Goal: Task Accomplishment & Management: Complete application form

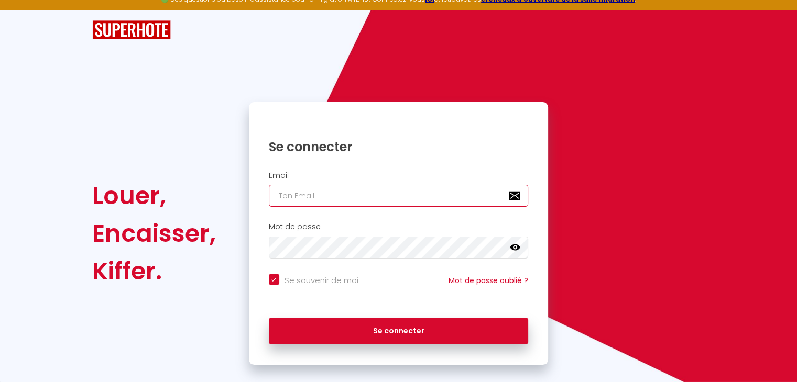
click at [320, 193] on input "email" at bounding box center [399, 196] width 260 height 22
type input "[EMAIL_ADDRESS][DOMAIN_NAME]"
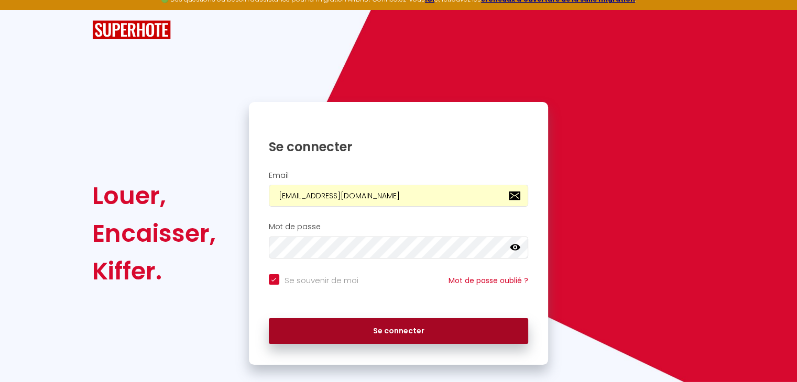
click at [343, 327] on button "Se connecter" at bounding box center [399, 331] width 260 height 26
checkbox input "true"
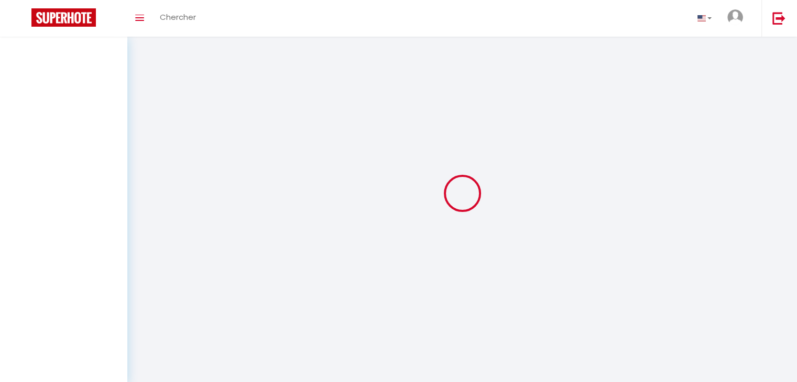
select select
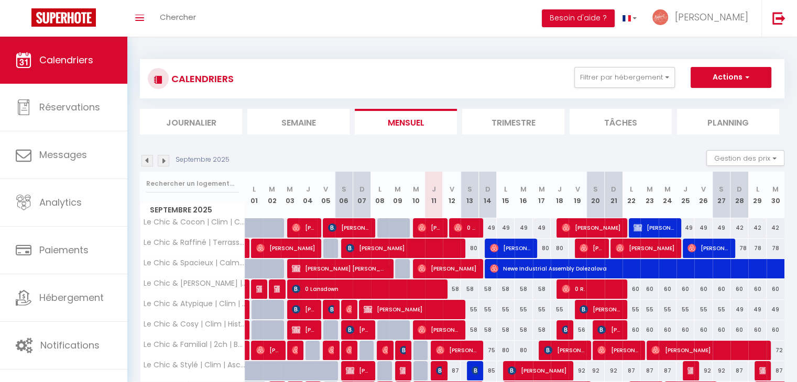
scroll to position [103, 0]
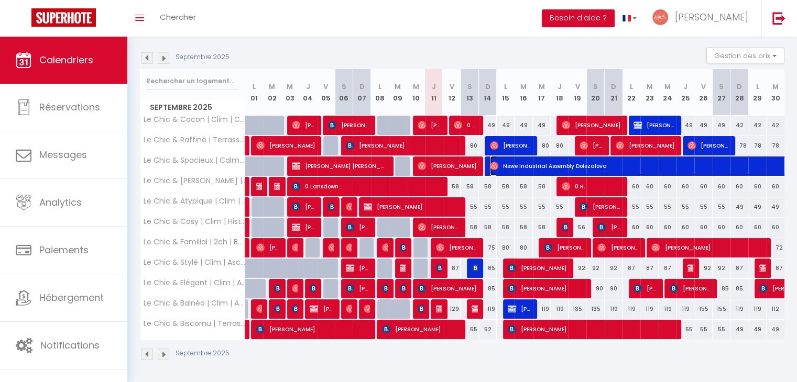
select select "OK"
select select "1"
select select "0"
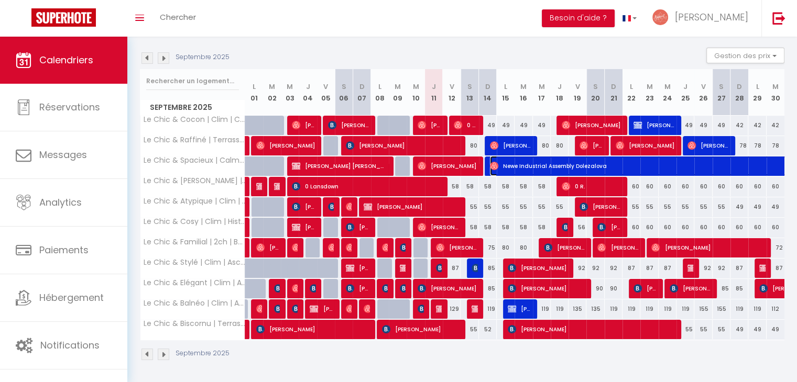
select select "1"
select select
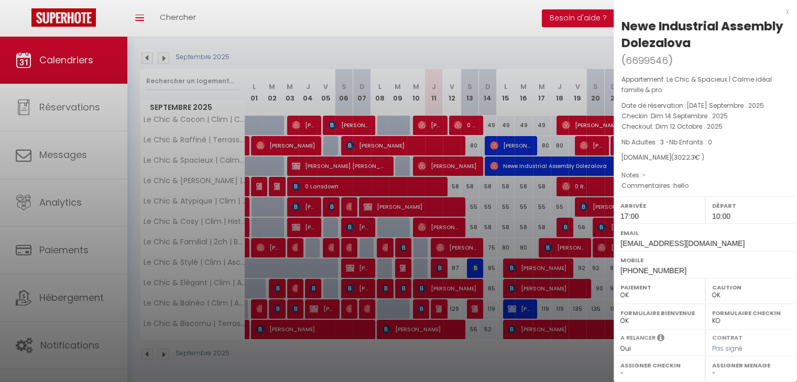
click at [675, 165] on div "Appartement : Le Chic & Spacieux | Calme idéal famille & pro Date de réservatio…" at bounding box center [704, 132] width 183 height 117
click at [673, 160] on span "3022.3" at bounding box center [683, 157] width 21 height 9
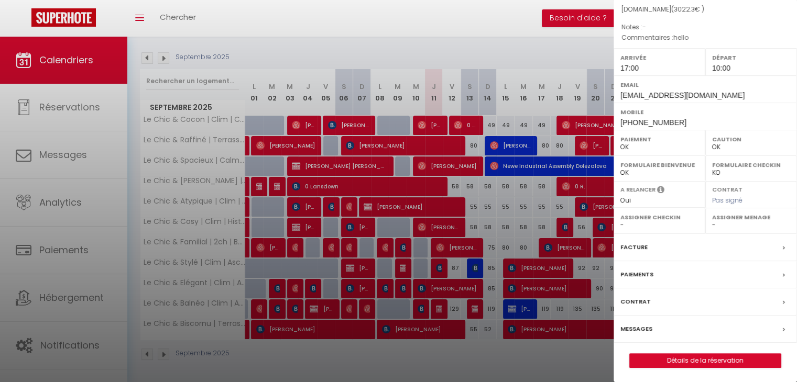
click at [664, 248] on div "Facture" at bounding box center [704, 247] width 183 height 27
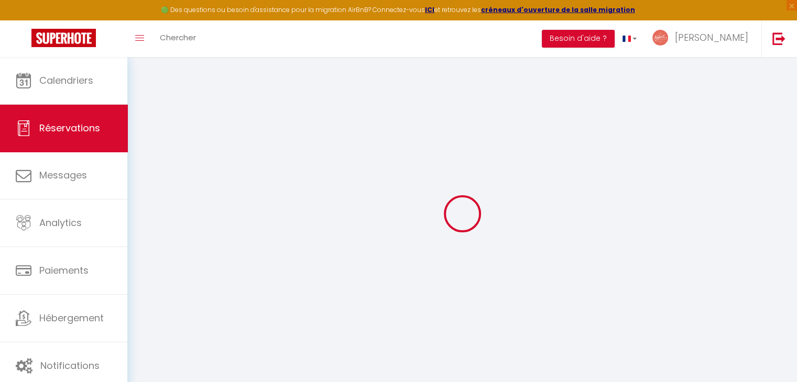
type input "Newe Industrial Assembly"
type input "Dolezalova"
type input "[EMAIL_ADDRESS][DOMAIN_NAME]"
type input "[PHONE_NUMBER]"
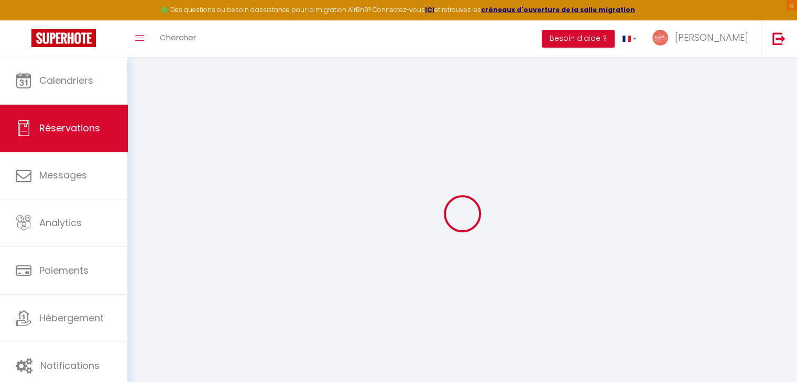
type input "[PHONE_NUMBER]"
select select
type input "351.35"
select select "72987"
select select "1"
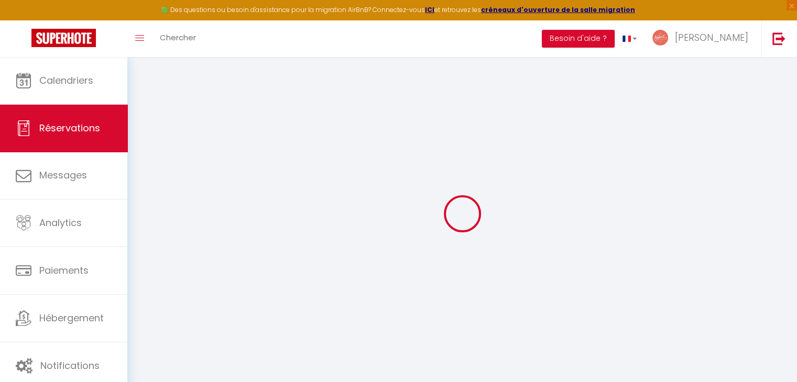
select select
type input "3"
select select "12"
select select
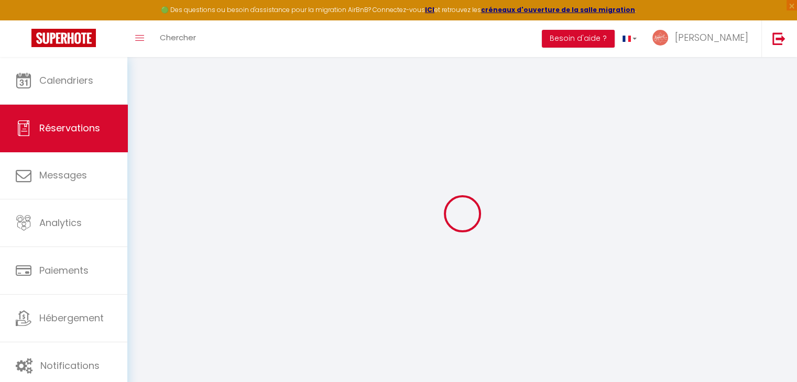
type input "2863"
checkbox input "false"
type input "572.6"
select select "1"
type input "90"
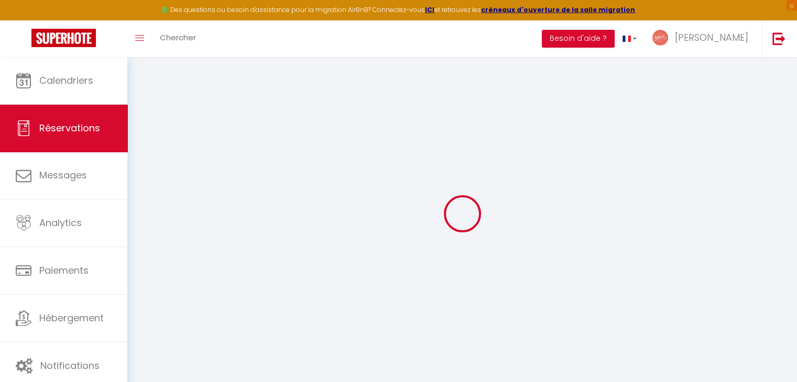
type input "0"
select select
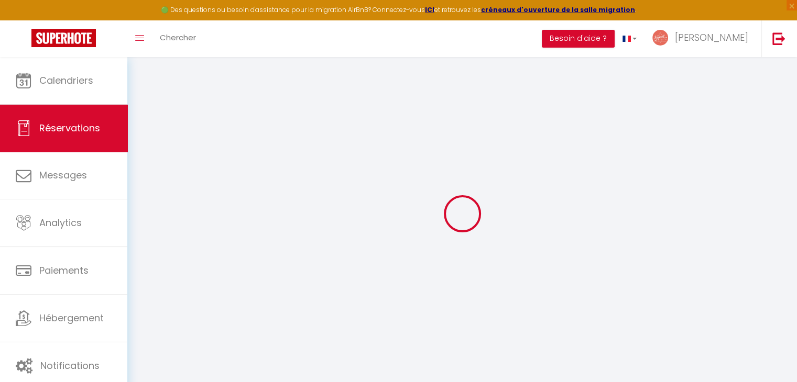
select select "15"
checkbox input "false"
select select
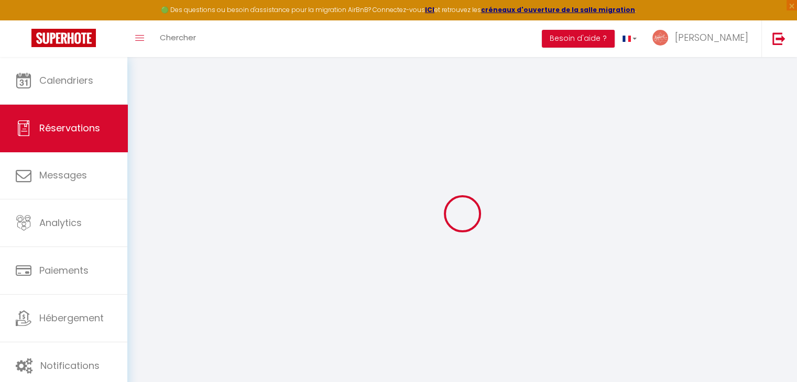
checkbox input "false"
select select
checkbox input "false"
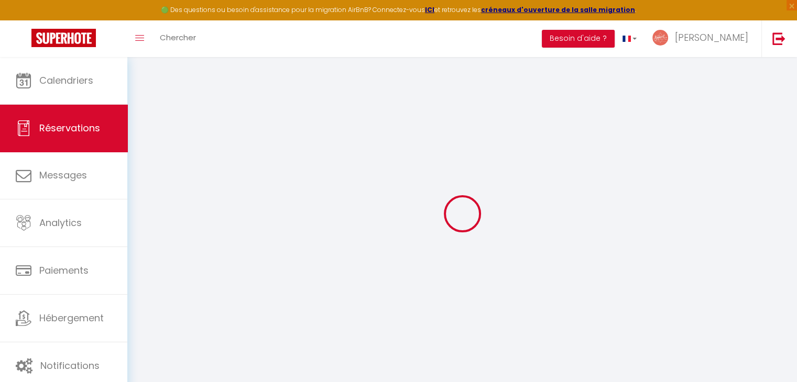
type textarea "hello"
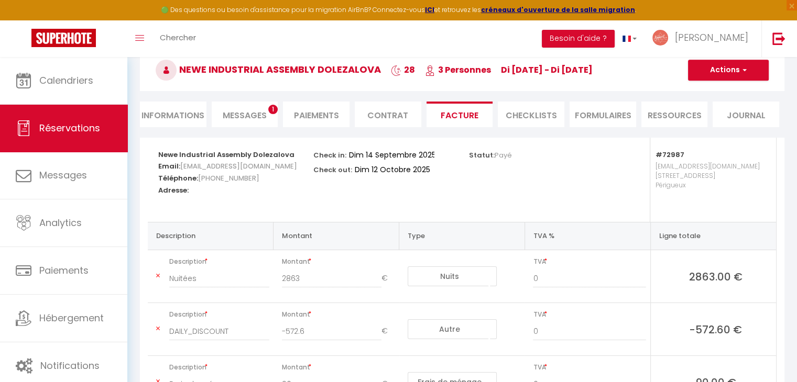
scroll to position [54, 0]
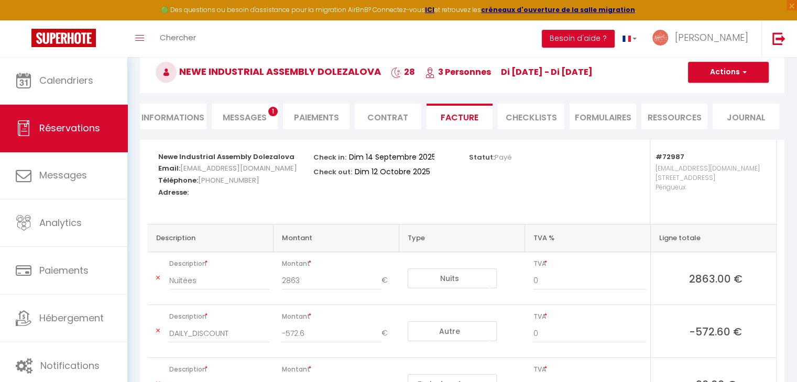
click at [196, 118] on li "Informations" at bounding box center [173, 117] width 67 height 26
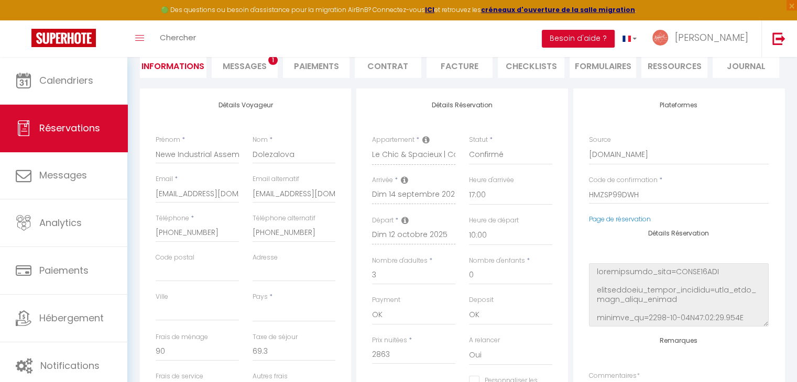
scroll to position [103, 0]
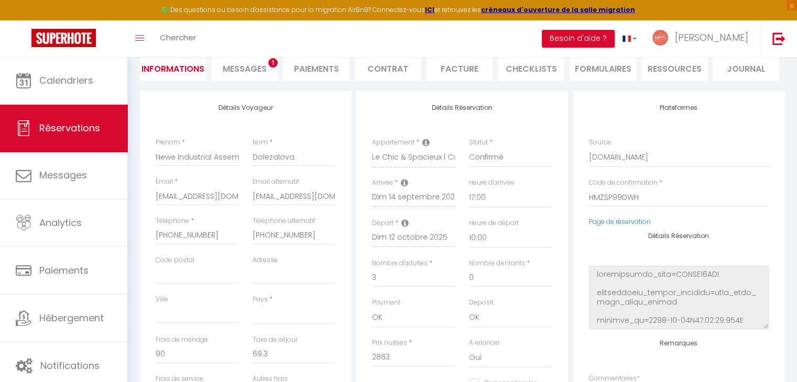
click at [256, 65] on span "Messages" at bounding box center [245, 69] width 44 height 12
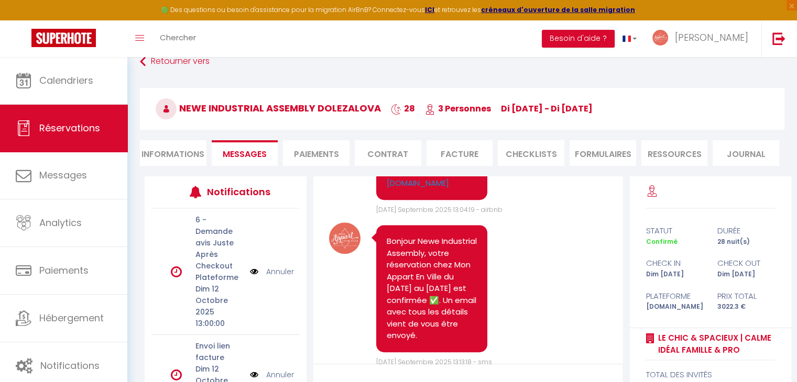
scroll to position [16, 0]
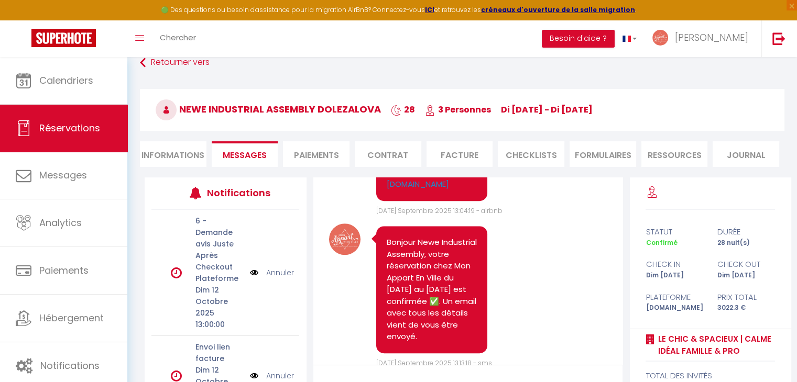
click at [163, 145] on li "Informations" at bounding box center [173, 154] width 67 height 26
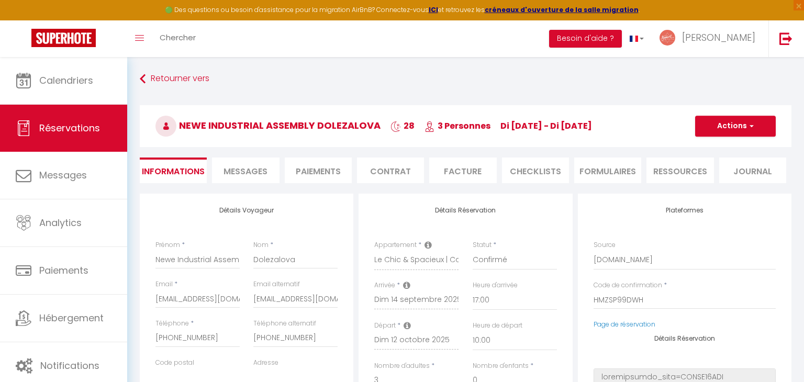
select select
checkbox input "false"
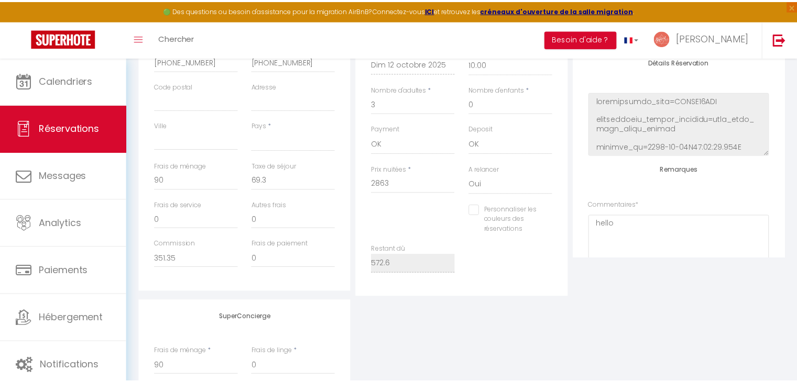
scroll to position [406, 0]
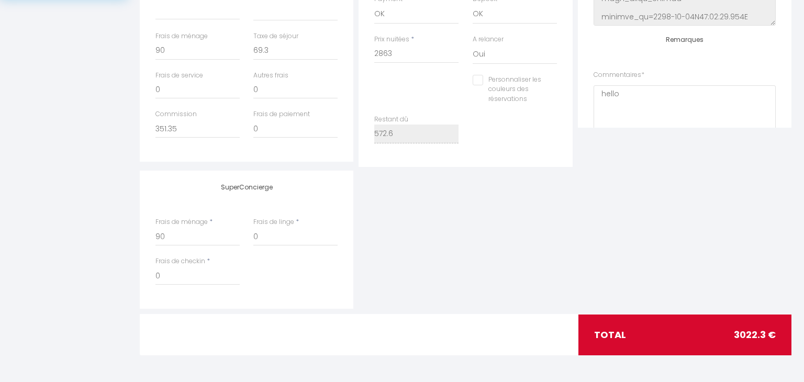
select select
checkbox input "false"
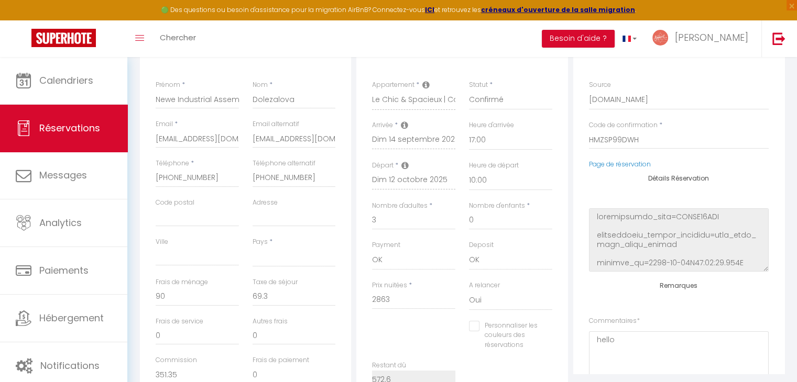
scroll to position [0, 0]
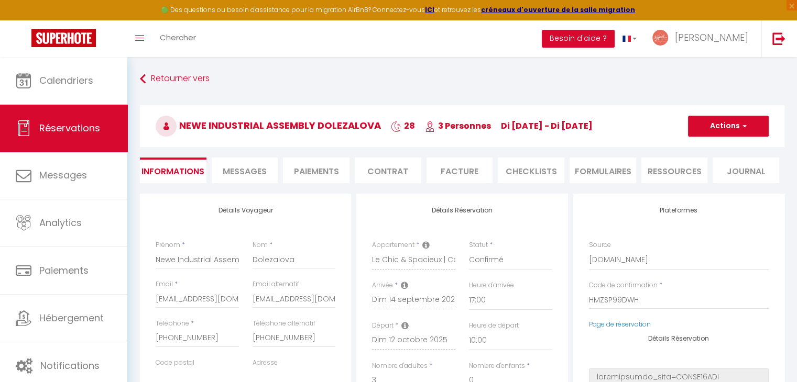
click at [461, 165] on li "Facture" at bounding box center [459, 171] width 67 height 26
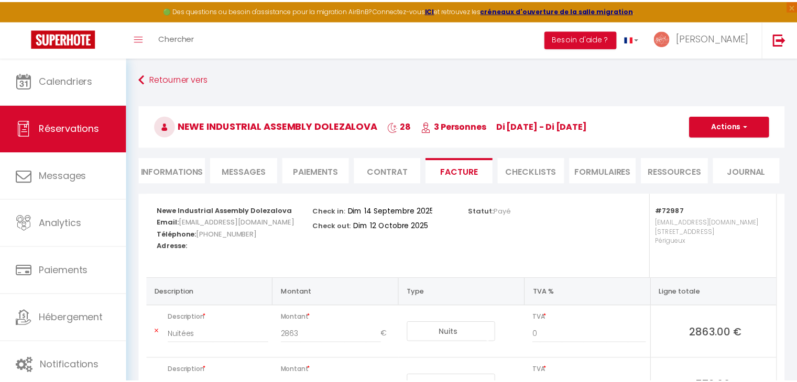
scroll to position [205, 0]
